Goal: Information Seeking & Learning: Learn about a topic

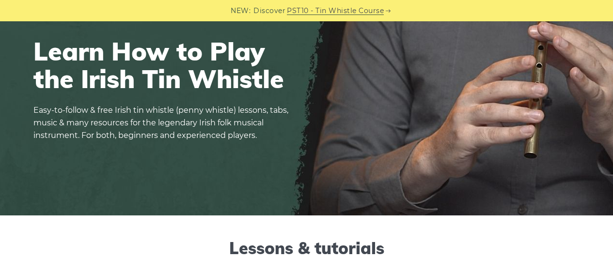
scroll to position [694, 0]
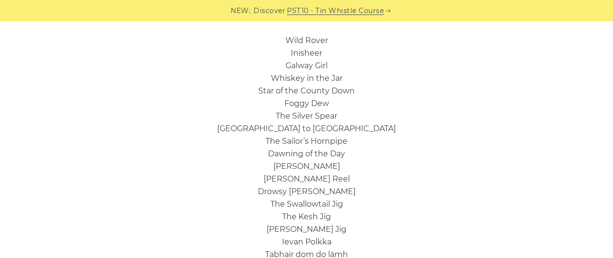
click at [345, 124] on link "[GEOGRAPHIC_DATA] to [GEOGRAPHIC_DATA]" at bounding box center [306, 128] width 179 height 9
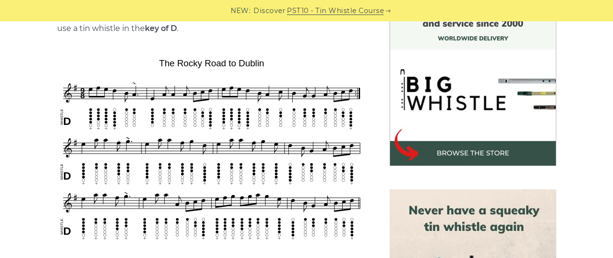
scroll to position [274, 0]
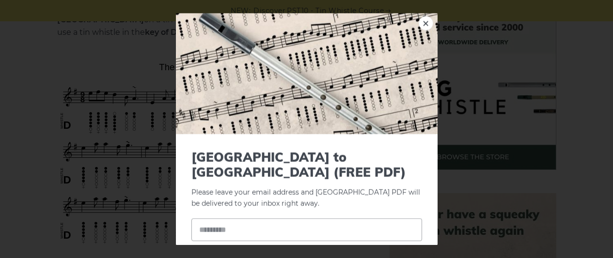
click at [420, 20] on link "×" at bounding box center [426, 23] width 15 height 15
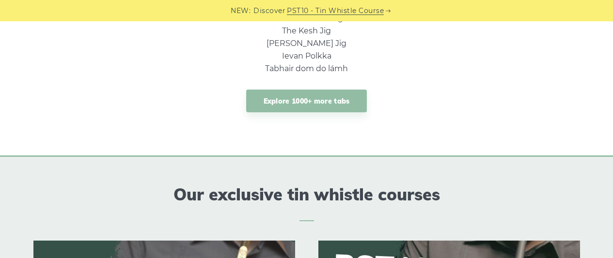
scroll to position [888, 0]
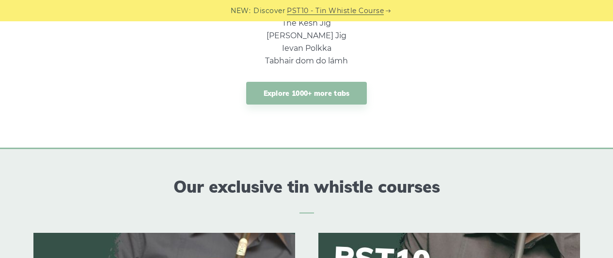
click at [331, 102] on link "Explore 1000+ more tabs" at bounding box center [306, 93] width 121 height 23
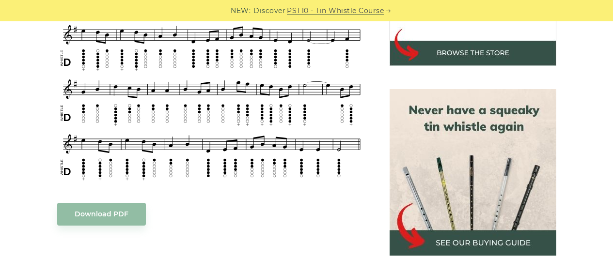
scroll to position [388, 0]
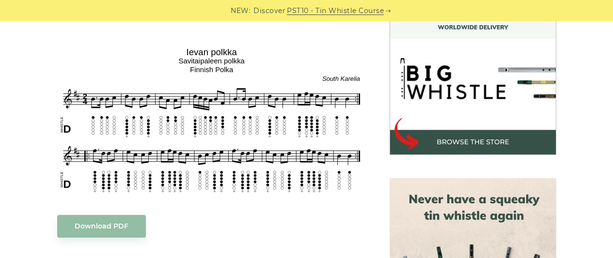
scroll to position [291, 0]
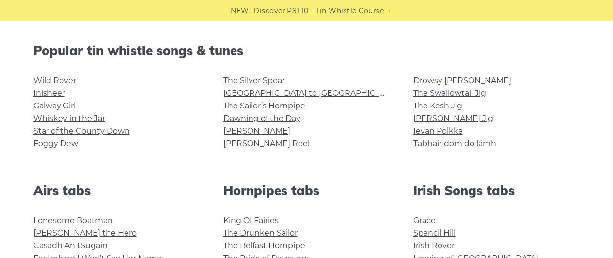
scroll to position [242, 0]
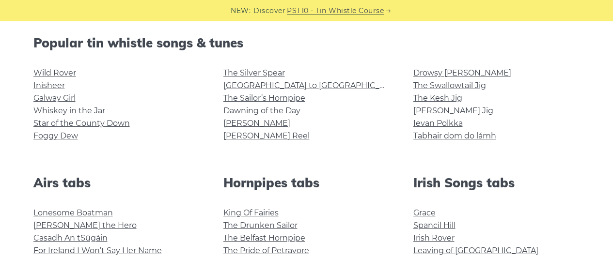
drag, startPoint x: 318, startPoint y: 68, endPoint x: 540, endPoint y: 106, distance: 226.2
click at [540, 106] on li "[PERSON_NAME] Jig" at bounding box center [496, 111] width 167 height 13
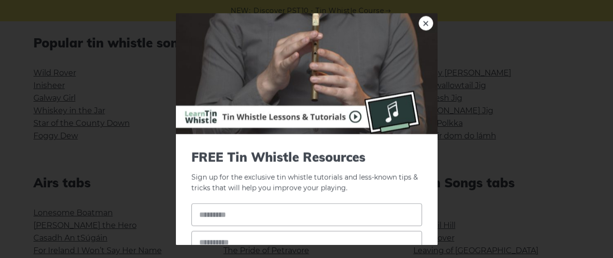
click at [419, 21] on link "×" at bounding box center [426, 23] width 15 height 15
